Goal: Task Accomplishment & Management: Use online tool/utility

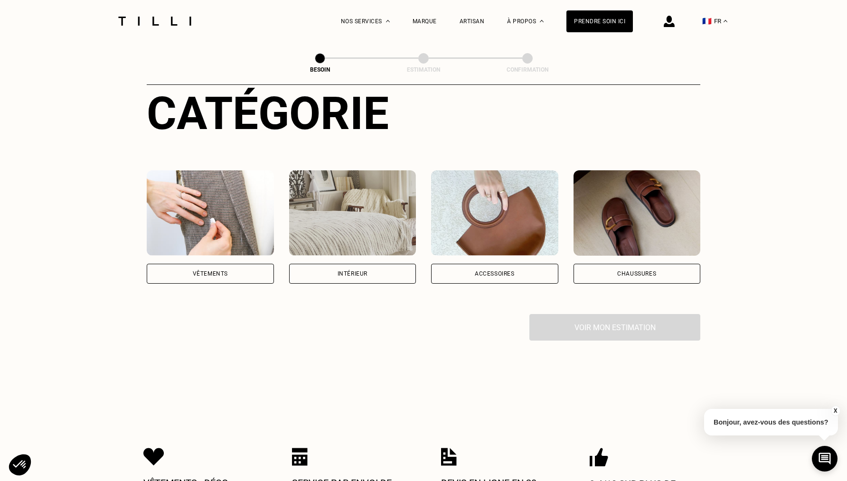
scroll to position [173, 0]
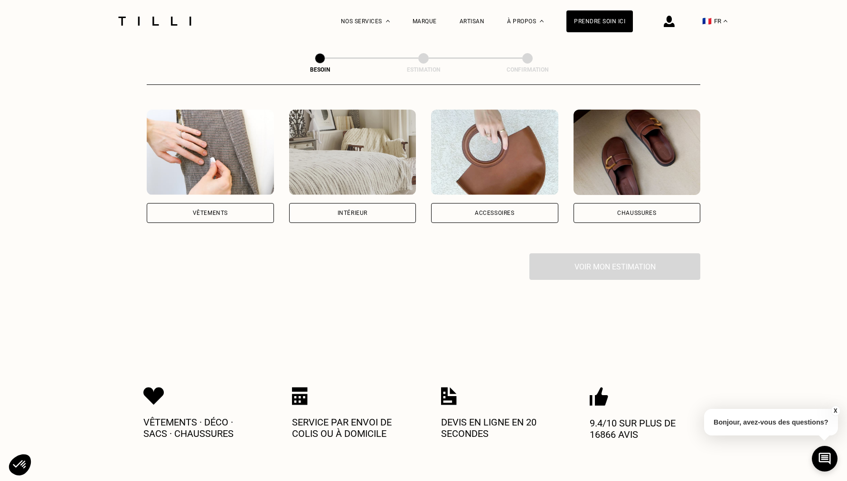
click at [252, 203] on div "Vêtements" at bounding box center [210, 213] width 127 height 20
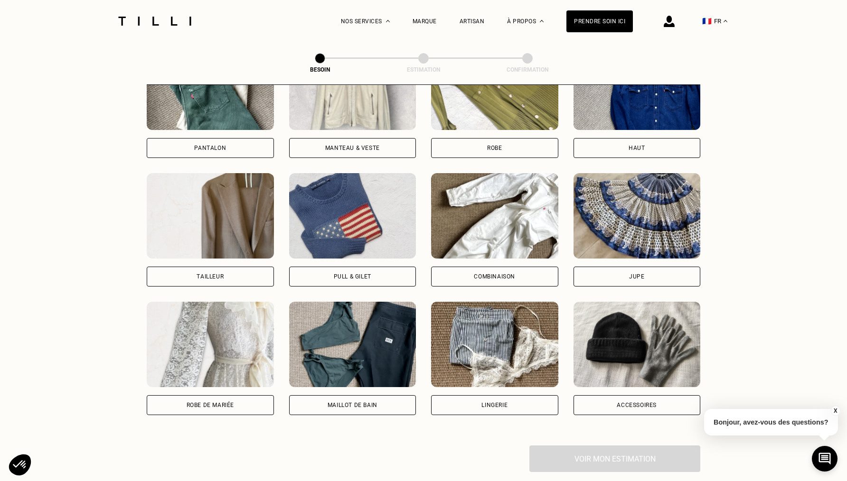
scroll to position [497, 0]
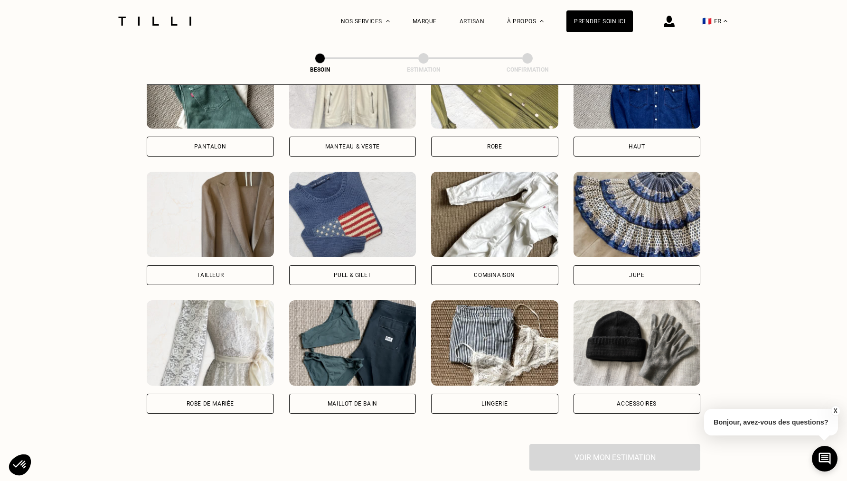
click at [228, 137] on div "Pantalon" at bounding box center [210, 147] width 127 height 20
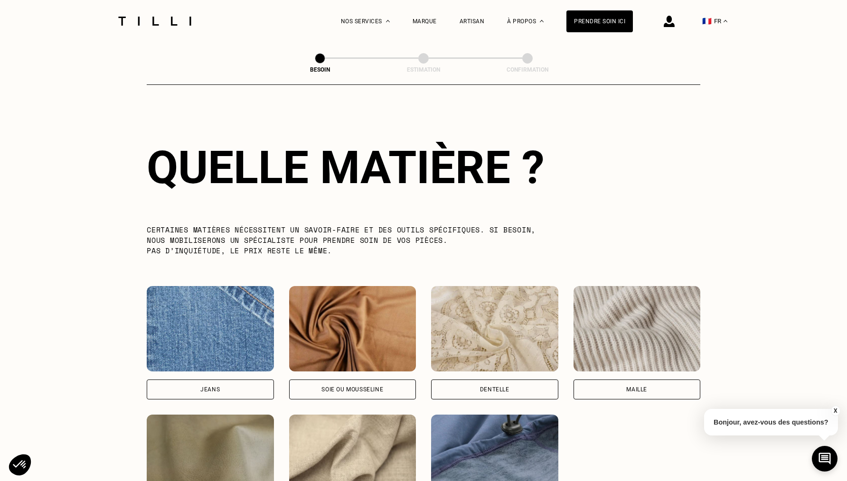
scroll to position [834, 0]
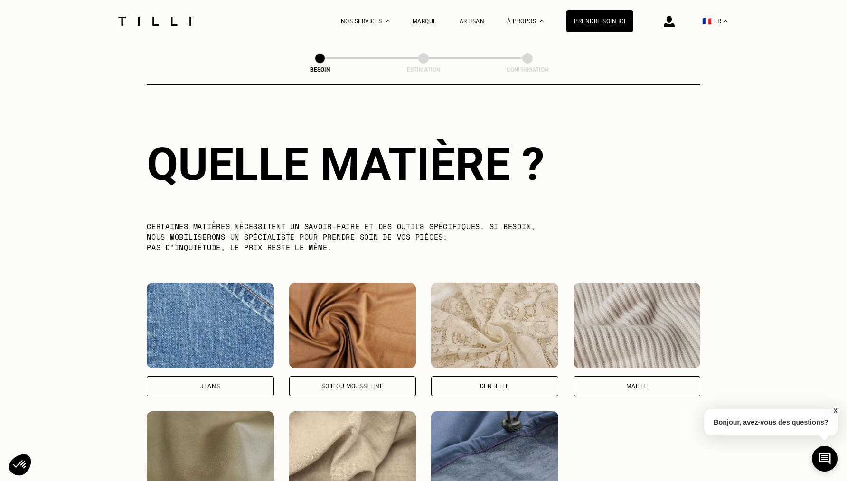
click at [224, 388] on div "[PERSON_NAME] ou mousseline Dentelle Maille Attention ! Pour le moment, nous tr…" at bounding box center [423, 404] width 553 height 242
click at [232, 376] on div "Jeans" at bounding box center [210, 386] width 127 height 20
select select "FR"
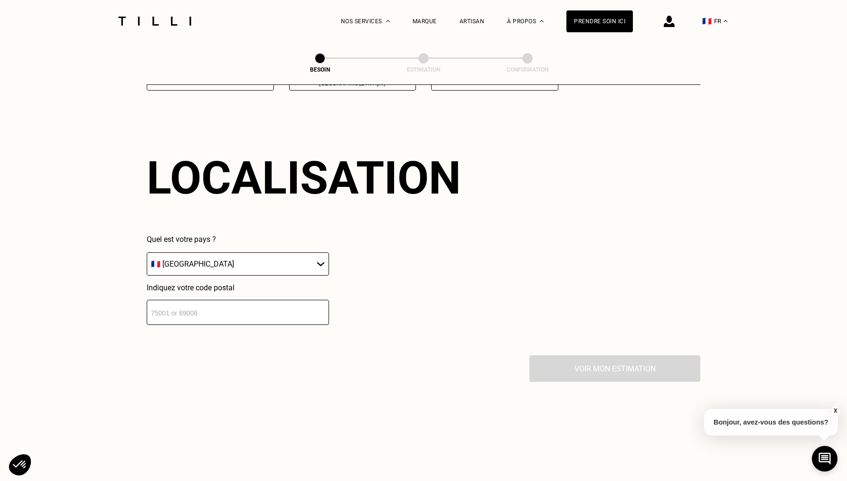
scroll to position [1273, 0]
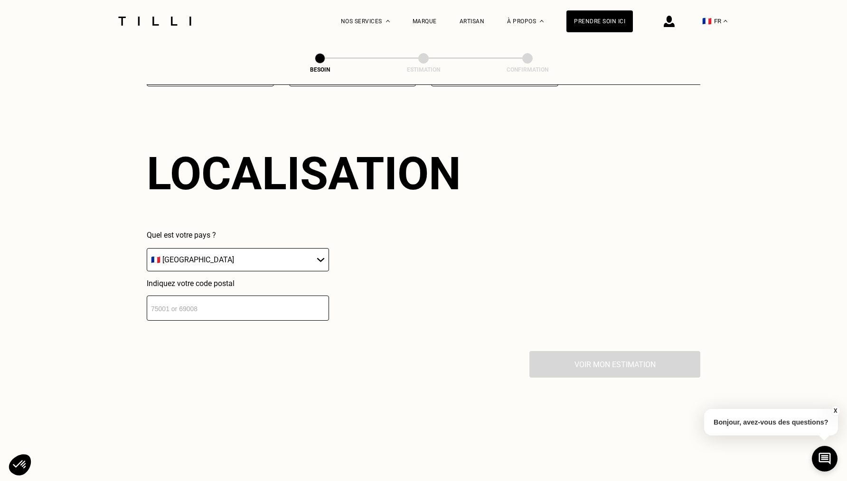
click at [220, 299] on input "number" at bounding box center [238, 308] width 182 height 25
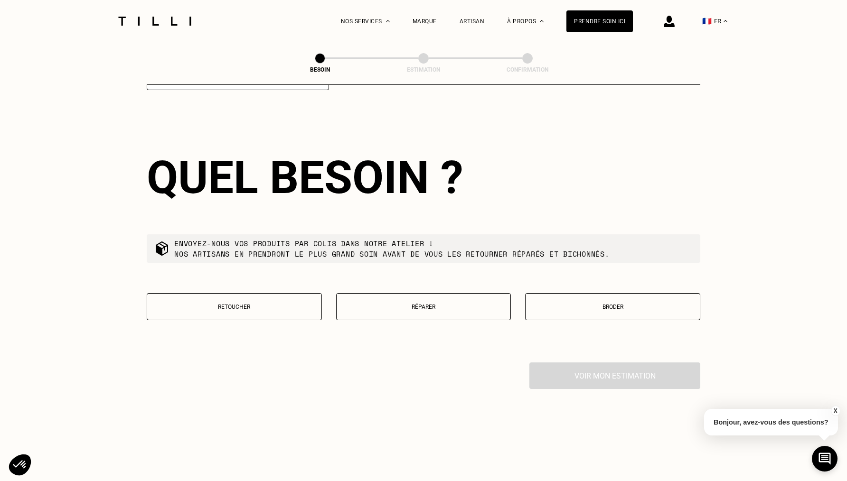
scroll to position [1507, 0]
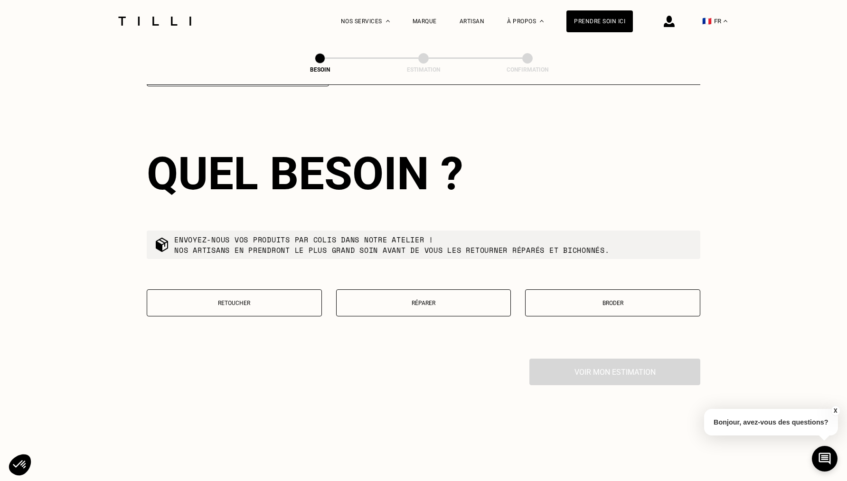
type input "91120"
click at [397, 300] on p "Réparer" at bounding box center [423, 303] width 165 height 7
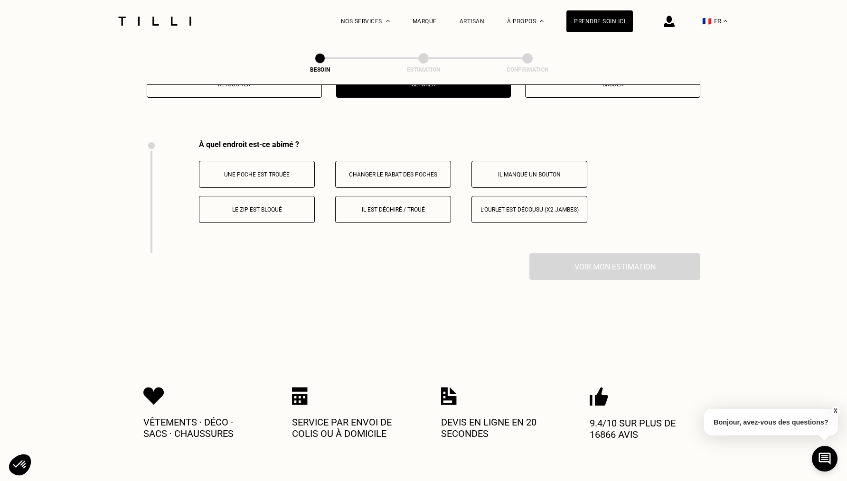
scroll to position [1751, 0]
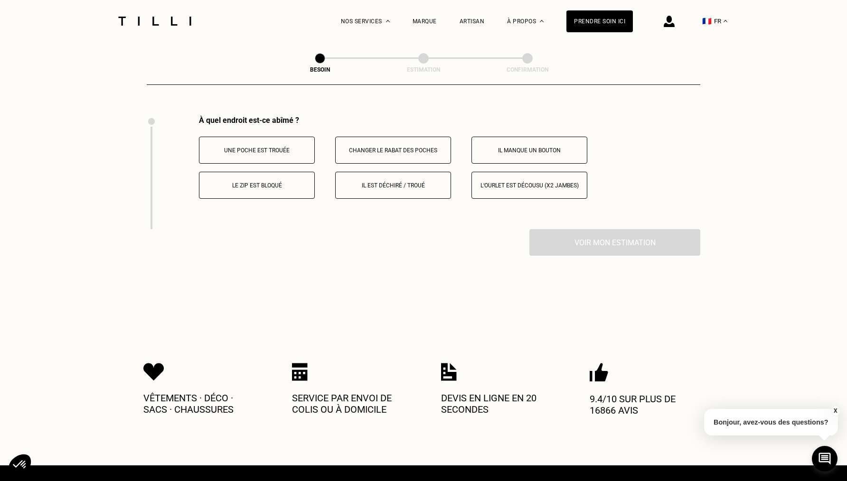
click at [399, 172] on button "Il est déchiré / troué" at bounding box center [393, 185] width 116 height 27
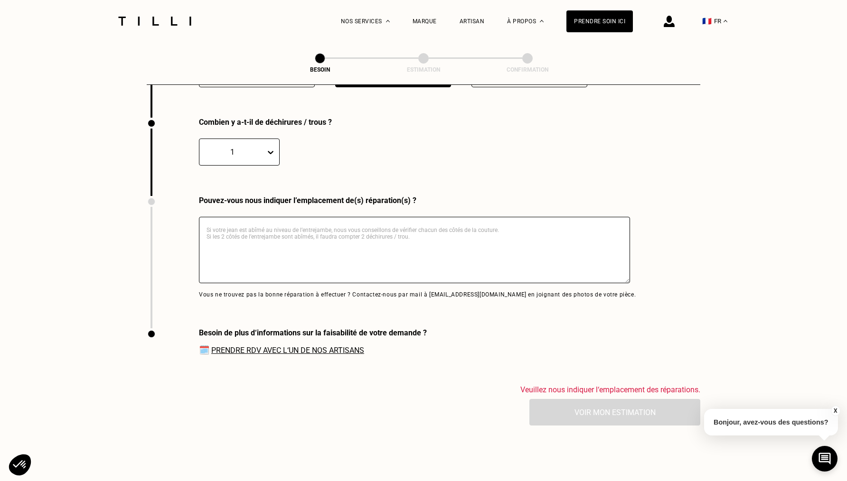
scroll to position [1864, 0]
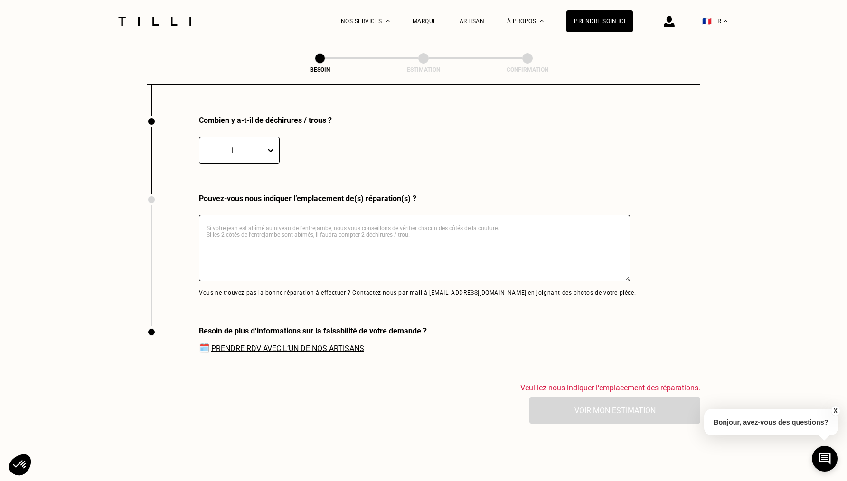
click at [246, 149] on div "1" at bounding box center [239, 150] width 81 height 27
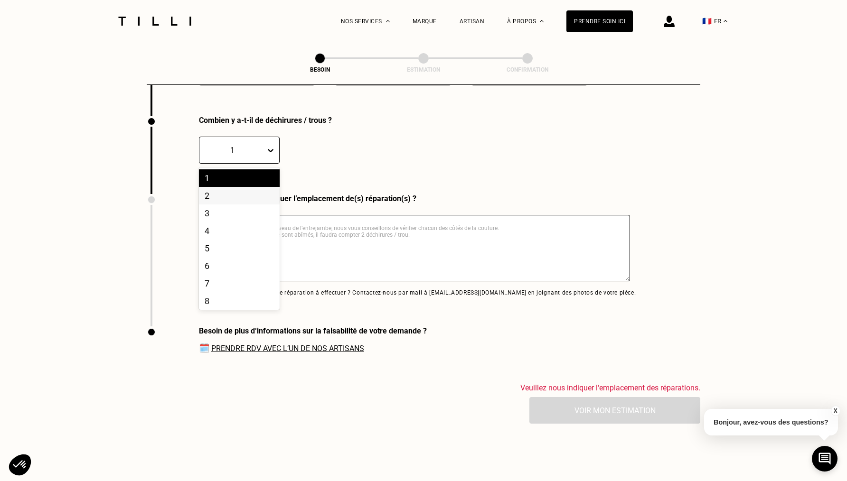
click at [240, 192] on div "2" at bounding box center [239, 196] width 81 height 18
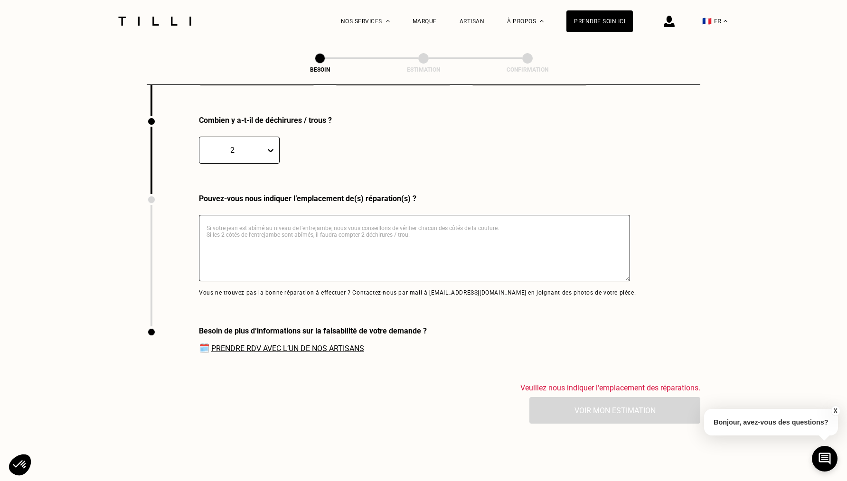
click at [245, 230] on textarea at bounding box center [414, 248] width 431 height 66
click at [219, 226] on textarea at bounding box center [414, 248] width 431 height 66
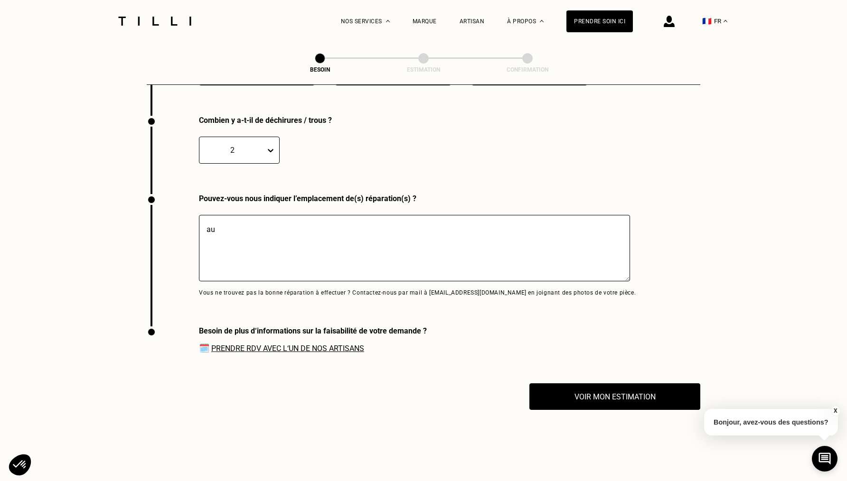
click at [227, 221] on textarea "au" at bounding box center [414, 248] width 431 height 66
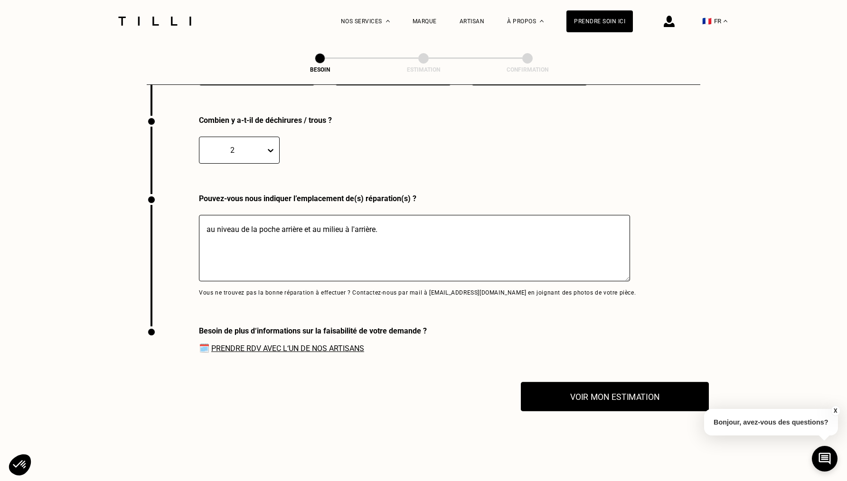
type textarea "au niveau de la poche arrière et au milieu à l'arrière."
click at [554, 386] on button "Voir mon estimation" at bounding box center [615, 396] width 188 height 29
